Goal: Contribute content

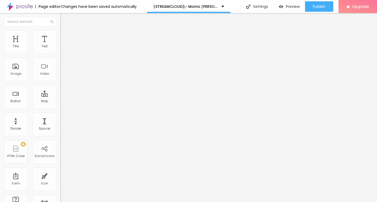
click at [60, 45] on span "Add image" at bounding box center [70, 43] width 21 height 4
click at [60, 107] on input "https://" at bounding box center [91, 104] width 63 height 5
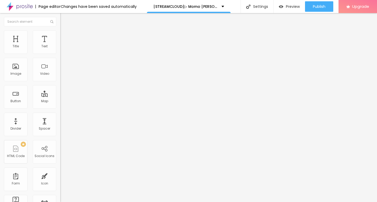
click at [60, 107] on input "https://" at bounding box center [91, 104] width 63 height 5
paste input "[DOMAIN_NAME]/de/movie/1175842/momo-alboo"
type input "[URL][DOMAIN_NAME]"
click at [64, 20] on img "button" at bounding box center [66, 19] width 4 height 4
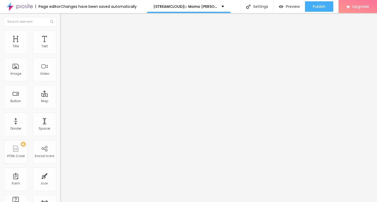
click at [64, 20] on img "button" at bounding box center [66, 19] width 4 height 4
click at [60, 49] on input "Click me" at bounding box center [91, 46] width 63 height 5
paste input "KLICKEN SIE HIER ▶️ Momo 2025 [Kostenlos]"
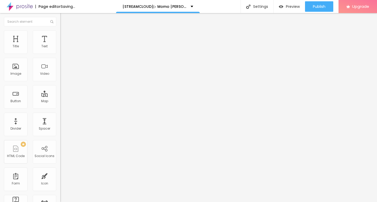
type input "KLICKEN SIE HIER ▶️ Momo 2025 [Kostenlos]"
click at [60, 63] on img at bounding box center [62, 61] width 4 height 4
click at [60, 108] on input "https://" at bounding box center [91, 105] width 63 height 5
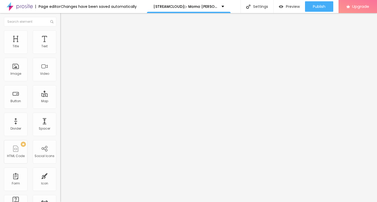
paste input "[DOMAIN_NAME]/de/movie/1175842/momo-alboo"
type input "[URL][DOMAIN_NAME]"
click at [64, 19] on img "button" at bounding box center [66, 19] width 4 height 4
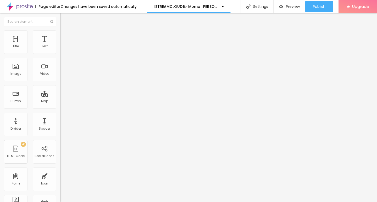
click at [60, 49] on input "Click me" at bounding box center [91, 46] width 63 height 5
paste input "KLICKEN SIE HIER ▶️ Momo 2025 Deutsch [1080p]"
type input "KLICKEN SIE HIER ▶️ Momo 2025 Deutsch [1080p]"
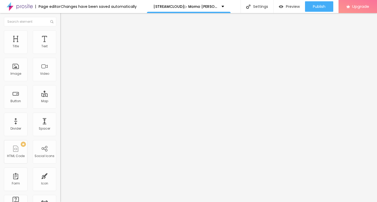
click at [60, 63] on div at bounding box center [90, 61] width 60 height 4
click at [60, 105] on input "https://" at bounding box center [91, 105] width 63 height 5
click at [60, 108] on input "https://" at bounding box center [91, 105] width 63 height 5
paste input "[DOMAIN_NAME]/de/movie/1175842/momo-alboo"
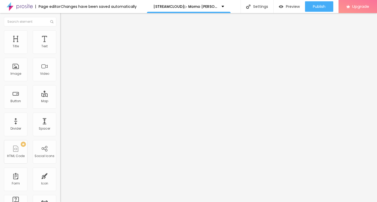
type input "[URL][DOMAIN_NAME]"
click at [64, 18] on img "button" at bounding box center [66, 19] width 4 height 4
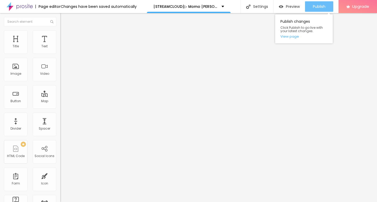
click at [313, 9] on span "Publish" at bounding box center [319, 6] width 13 height 4
click at [295, 38] on link "View page" at bounding box center [303, 36] width 47 height 3
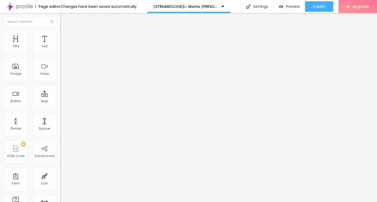
click at [15, 5] on img at bounding box center [20, 6] width 26 height 13
